Goal: Task Accomplishment & Management: Use online tool/utility

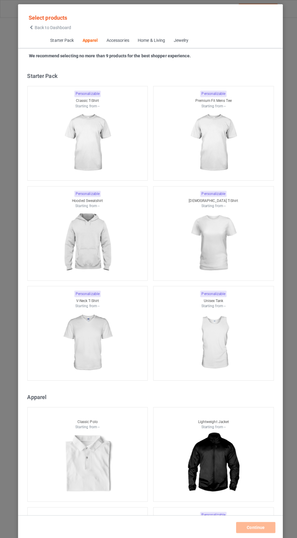
scroll to position [325, 0]
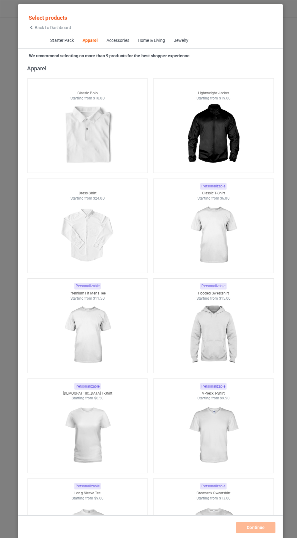
click at [40, 27] on span "Back to Dashboard" at bounding box center [52, 27] width 36 height 5
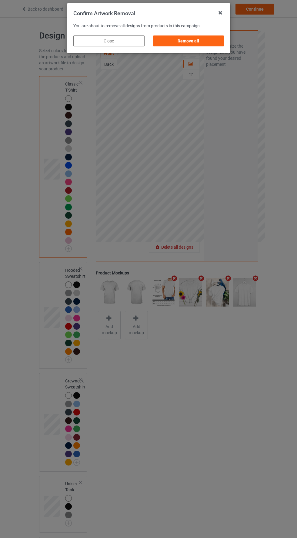
click at [206, 45] on div "Remove all" at bounding box center [188, 40] width 71 height 11
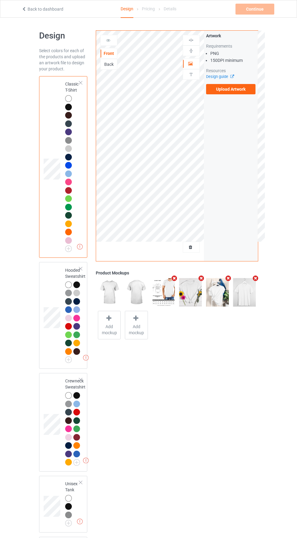
click at [249, 91] on label "Upload Artwork" at bounding box center [231, 89] width 50 height 10
click at [0, 0] on input "Upload Artwork" at bounding box center [0, 0] width 0 height 0
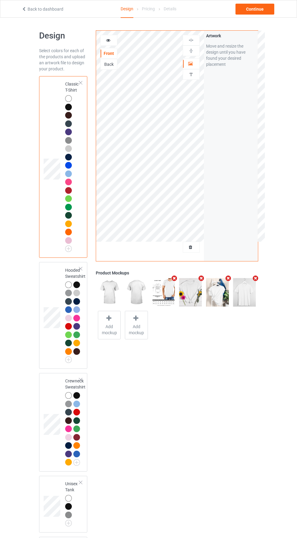
click at [198, 64] on div at bounding box center [191, 64] width 16 height 6
click at [261, 11] on div "Continue" at bounding box center [255, 9] width 39 height 11
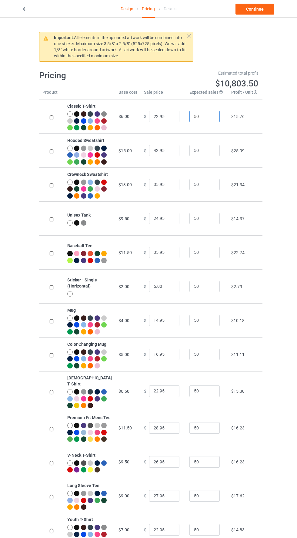
click at [202, 119] on input "50" at bounding box center [205, 117] width 30 height 12
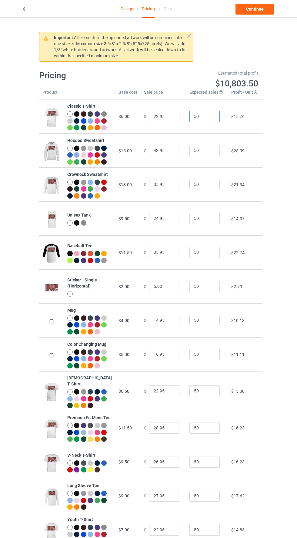
type input "502"
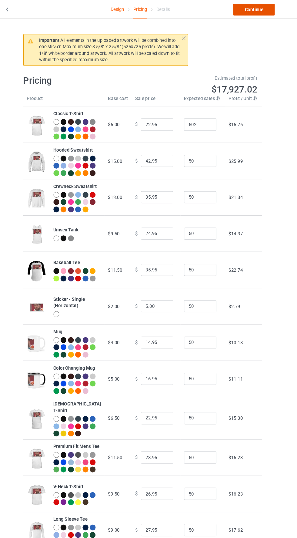
click at [262, 12] on link "Continue" at bounding box center [255, 9] width 39 height 11
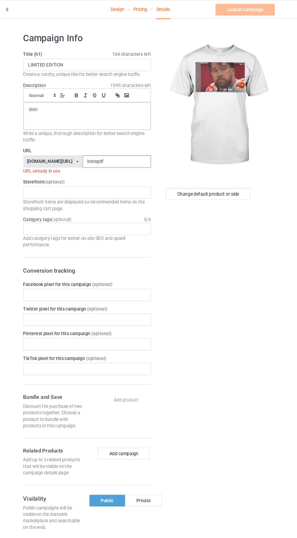
click at [261, 16] on div "Design Pricing Details Launch campaign Invalid campaign URL" at bounding box center [148, 8] width 263 height 17
click at [112, 168] on label "Storefront (optional)" at bounding box center [98, 170] width 119 height 6
click at [110, 153] on input "bsssgdf" at bounding box center [127, 151] width 64 height 12
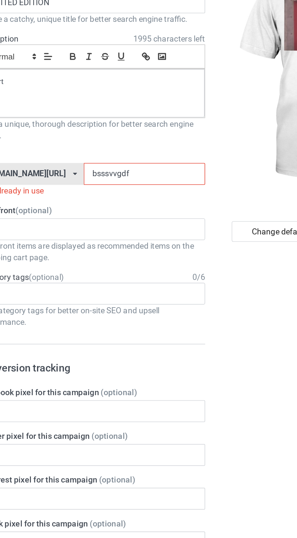
type input "bsssvvvgdf"
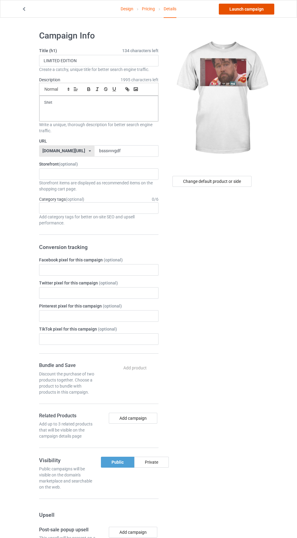
click at [255, 14] on link "Launch campaign" at bounding box center [246, 9] width 55 height 11
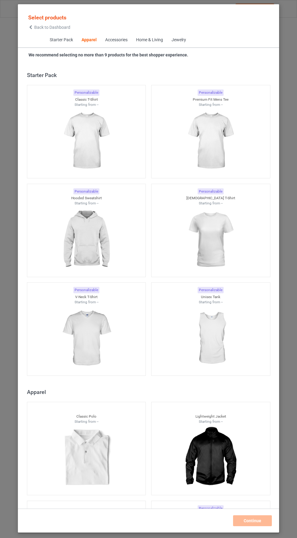
scroll to position [325, 0]
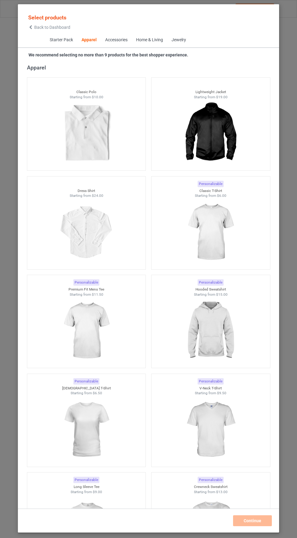
click at [31, 27] on icon at bounding box center [30, 27] width 5 height 4
